Goal: Use online tool/utility: Utilize a website feature to perform a specific function

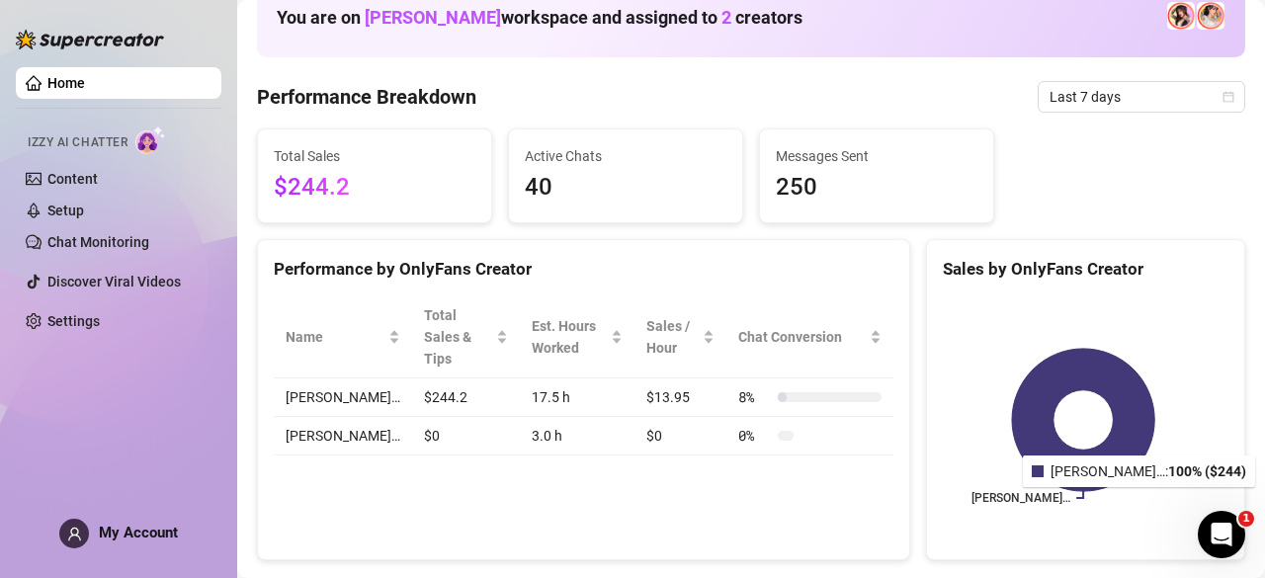
scroll to position [124, 0]
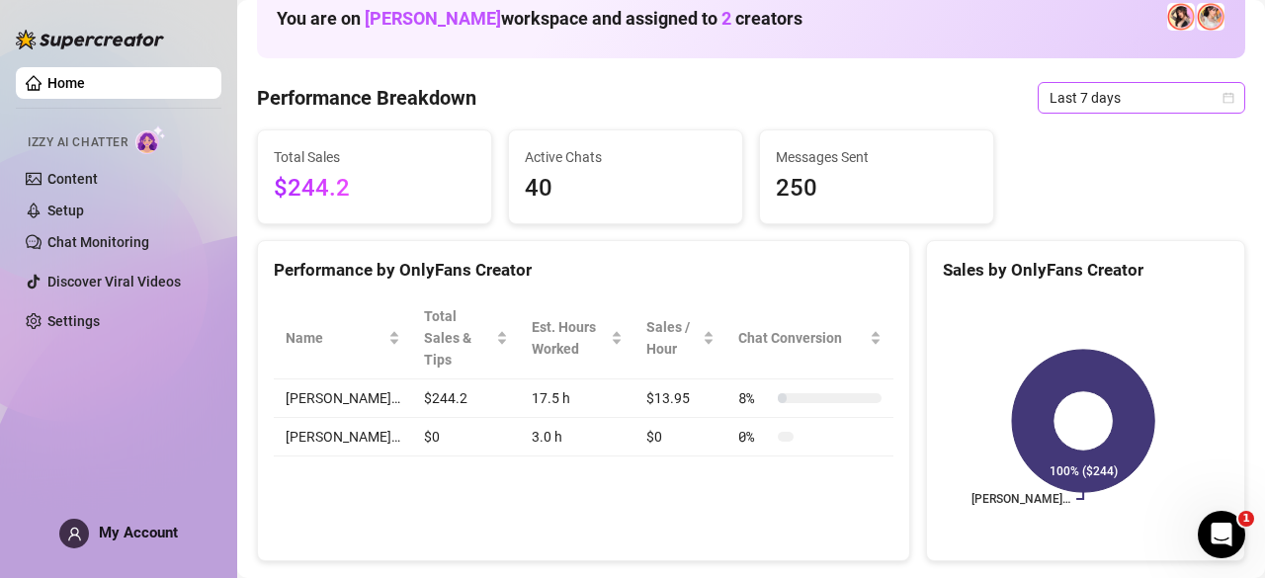
click at [1222, 92] on icon "calendar" at bounding box center [1228, 98] width 12 height 12
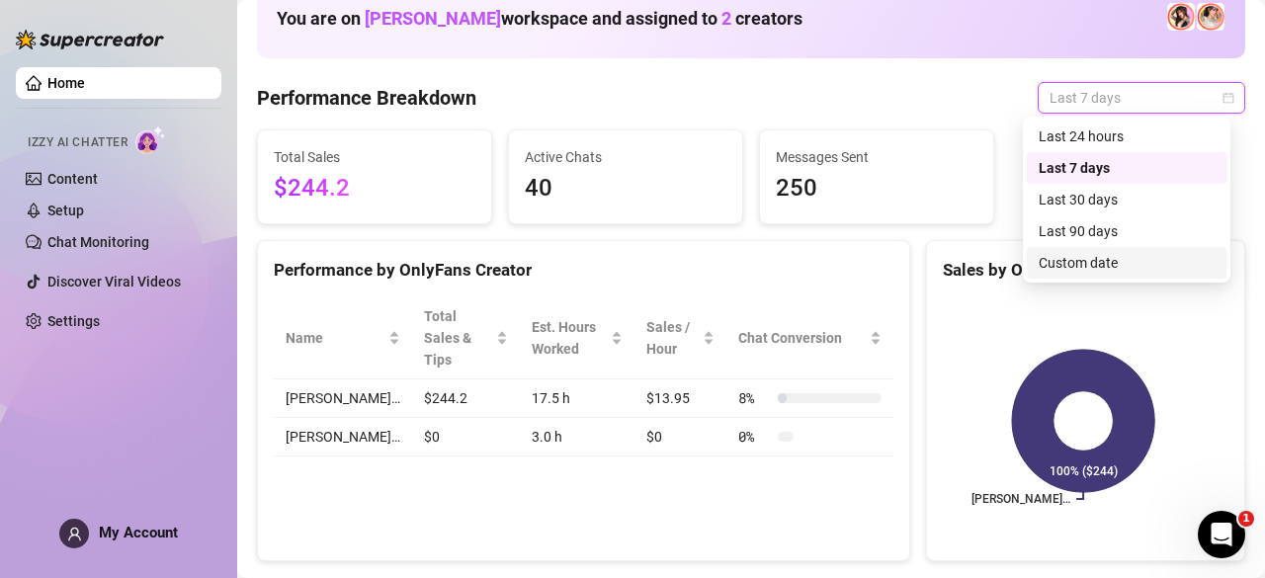
click at [1115, 263] on div "Custom date" at bounding box center [1127, 263] width 176 height 22
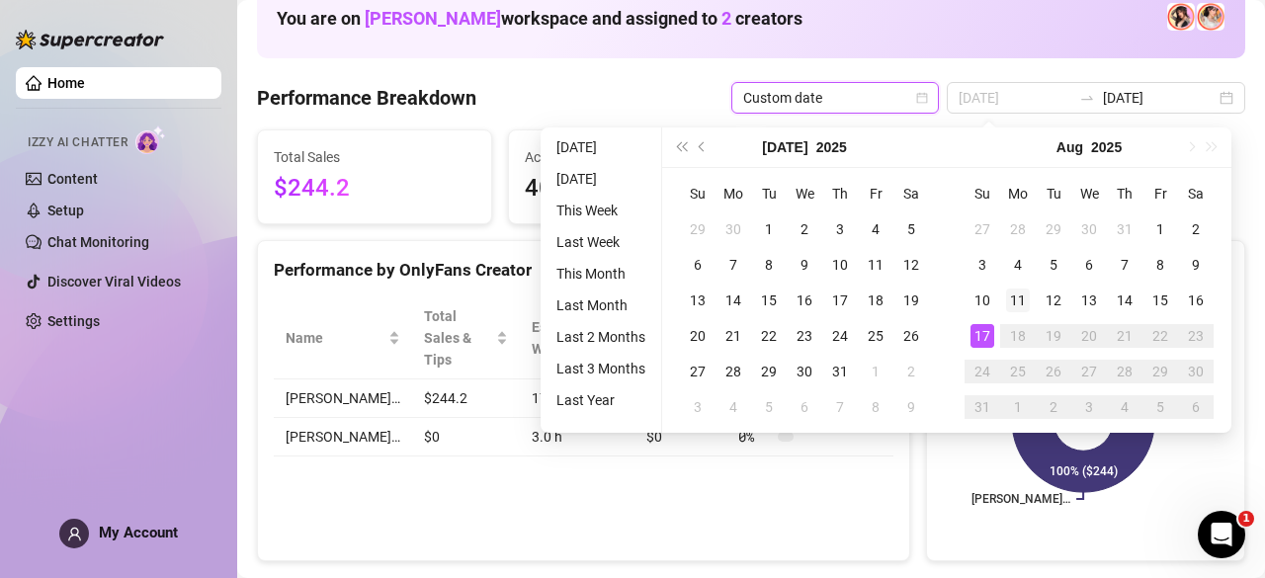
type input "2025-08-11"
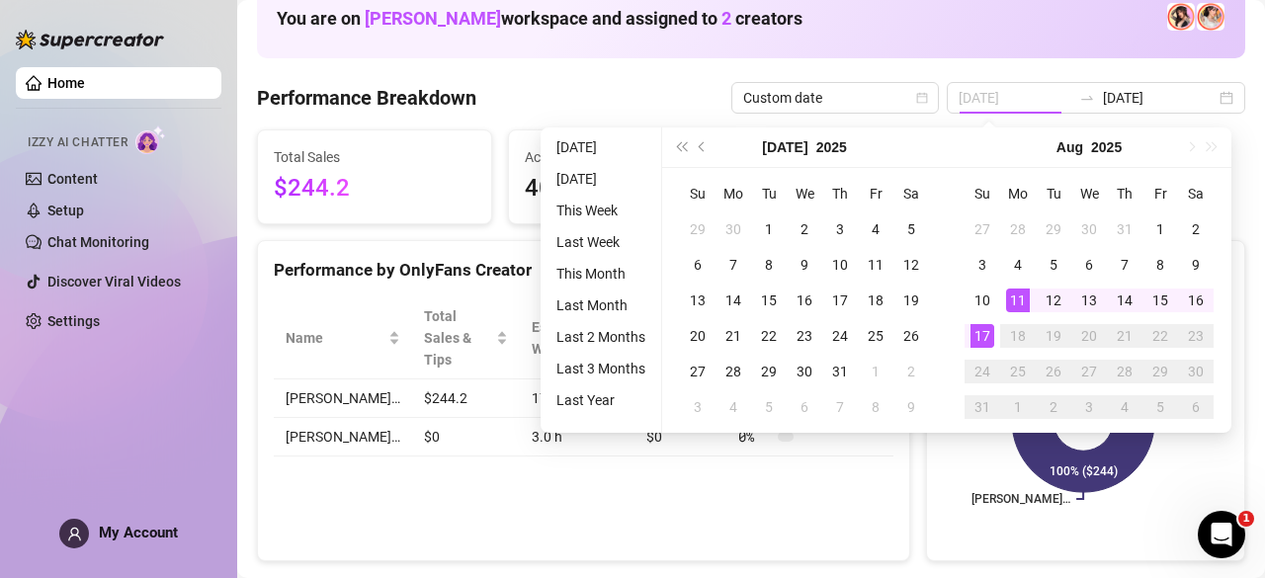
click at [1024, 295] on div "11" at bounding box center [1018, 301] width 24 height 24
click at [985, 335] on div "17" at bounding box center [982, 336] width 24 height 24
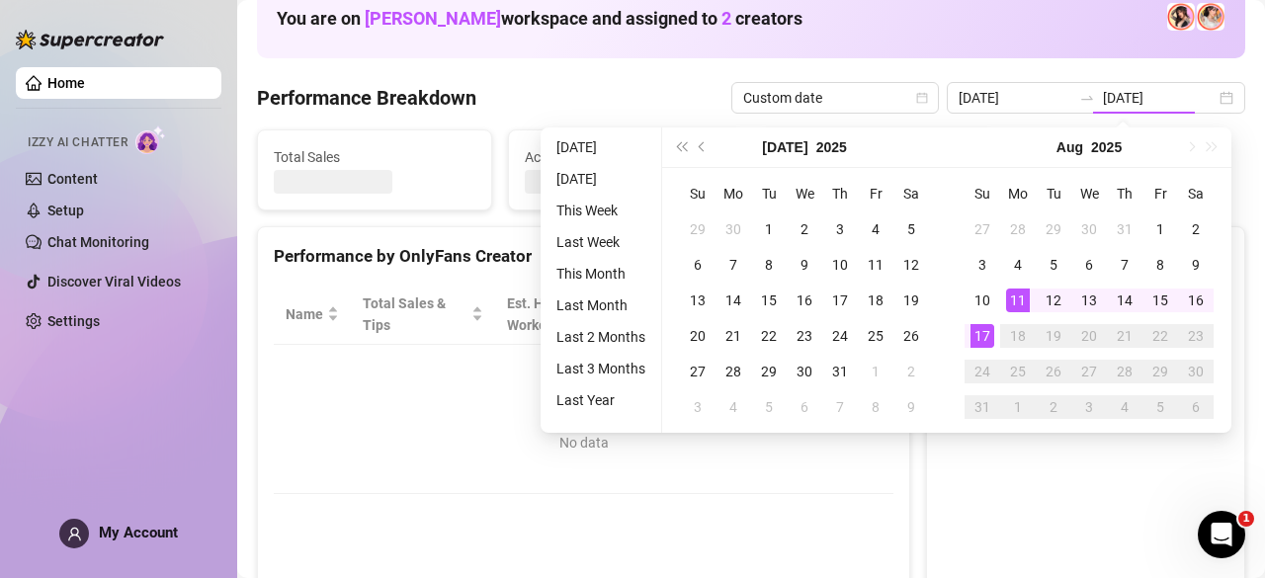
type input "2025-08-11"
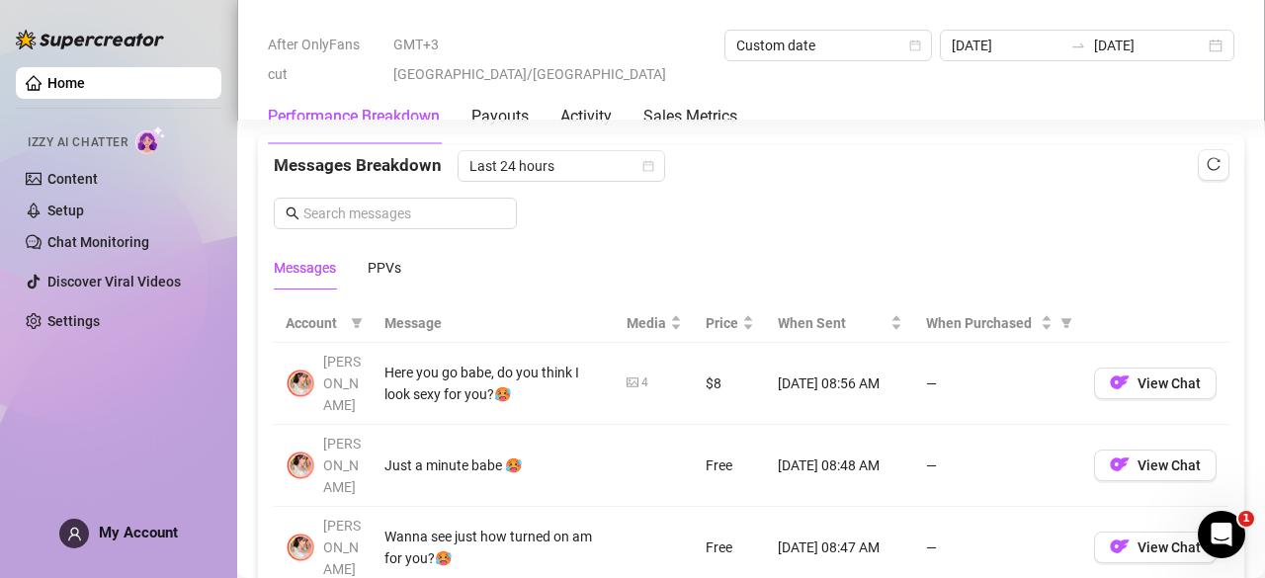
scroll to position [1711, 0]
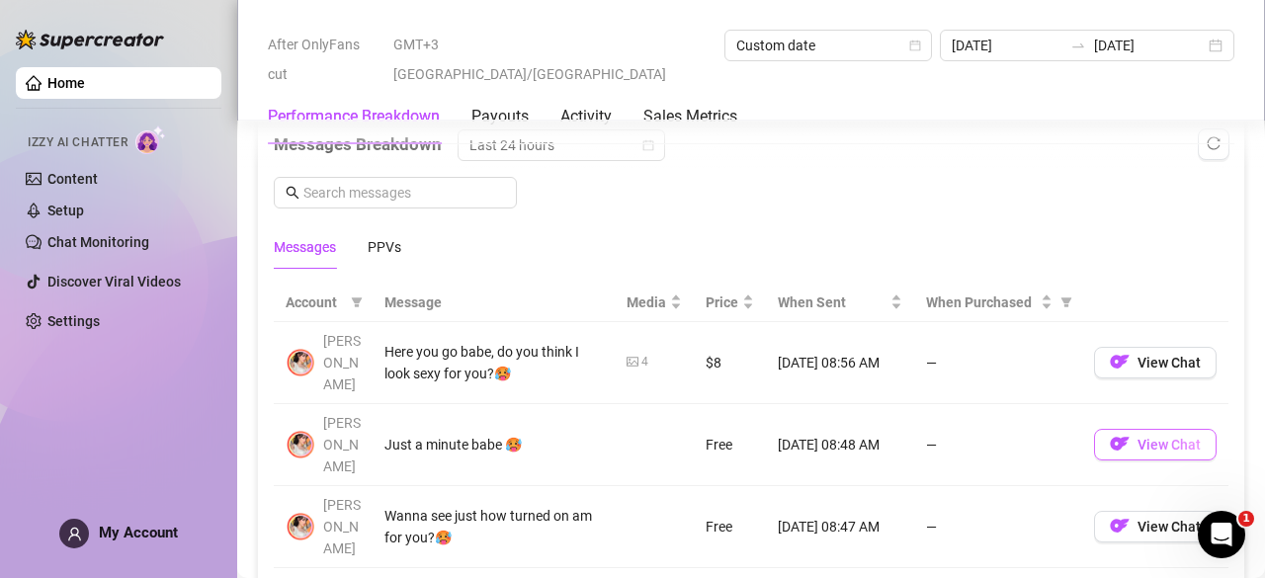
click at [1165, 437] on span "View Chat" at bounding box center [1168, 445] width 63 height 16
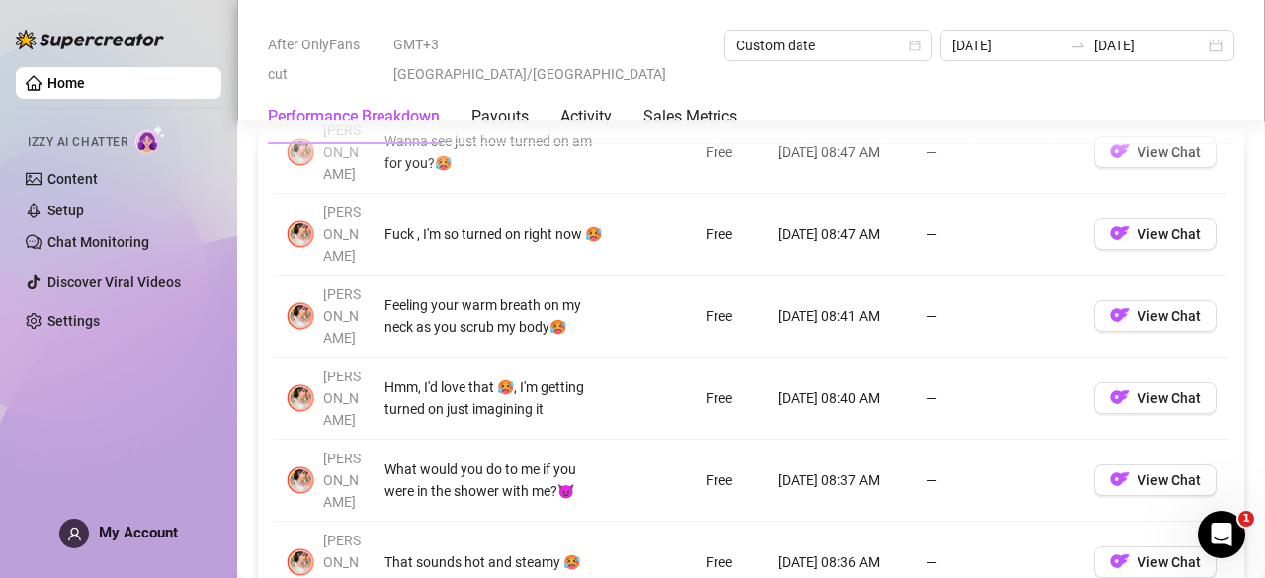
scroll to position [2086, 0]
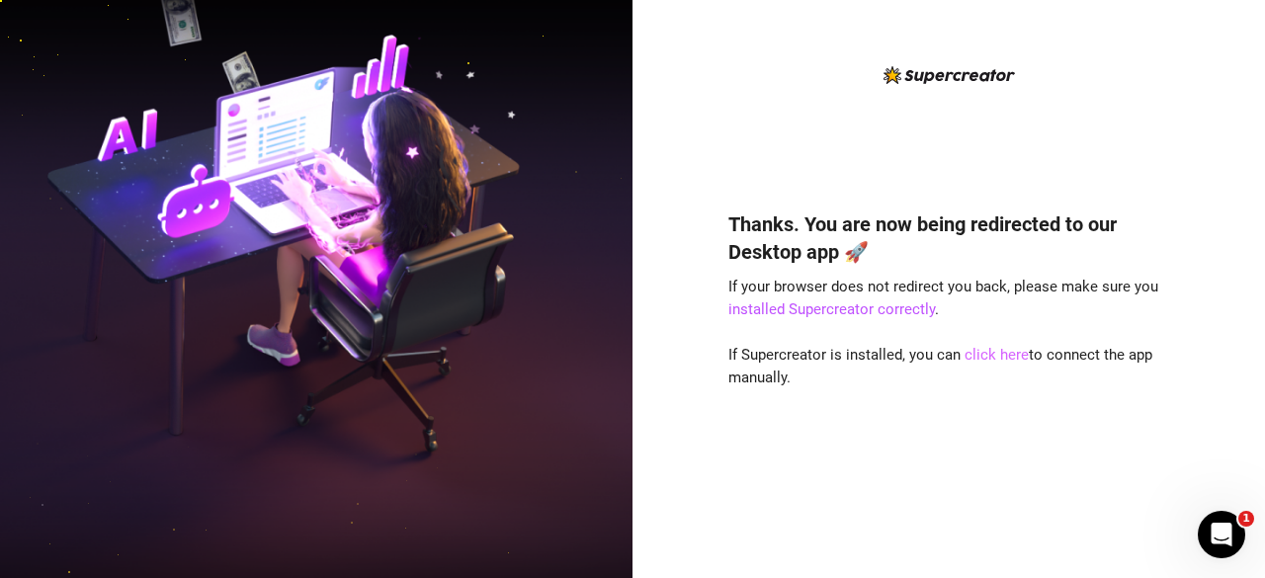
click at [986, 355] on link "click here" at bounding box center [997, 355] width 64 height 18
click at [984, 357] on link "click here" at bounding box center [997, 355] width 64 height 18
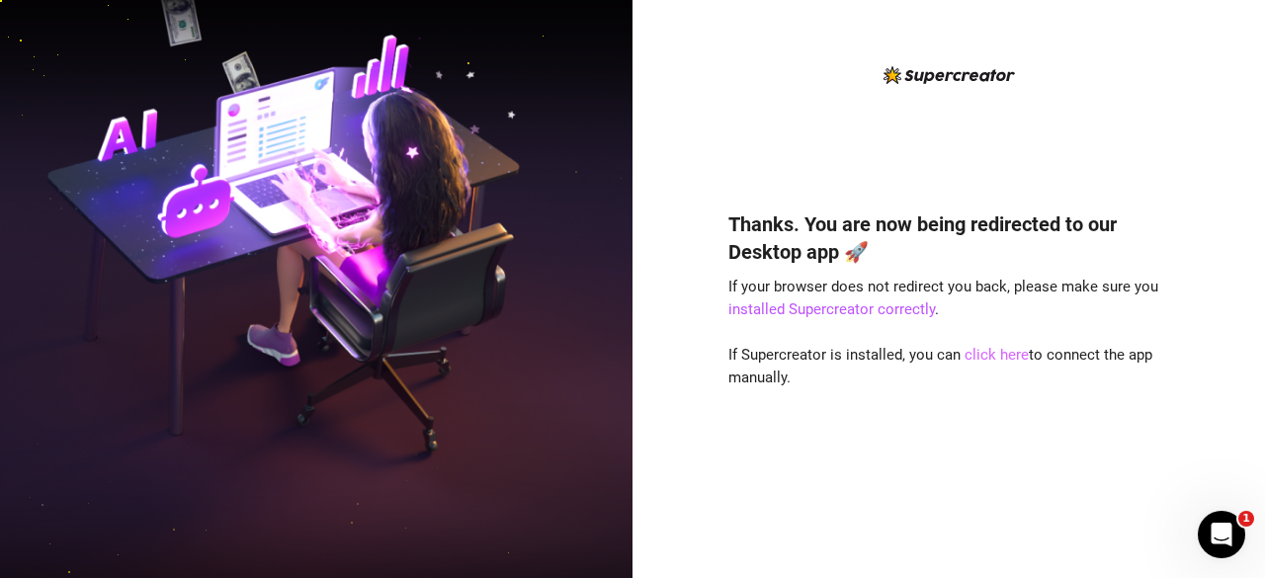
click at [984, 357] on link "click here" at bounding box center [997, 355] width 64 height 18
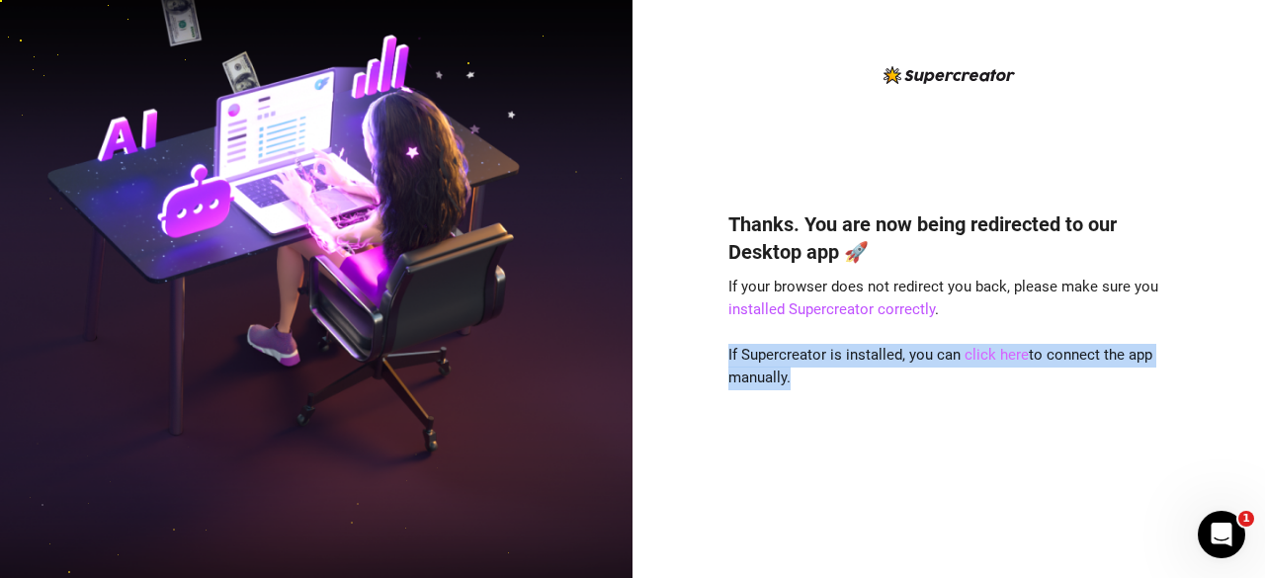
click at [984, 357] on link "click here" at bounding box center [997, 355] width 64 height 18
click at [1020, 403] on div "Thanks. You are now being redirected to our Desktop app 🚀 If your browser does …" at bounding box center [948, 365] width 441 height 363
